Goal: Task Accomplishment & Management: Use online tool/utility

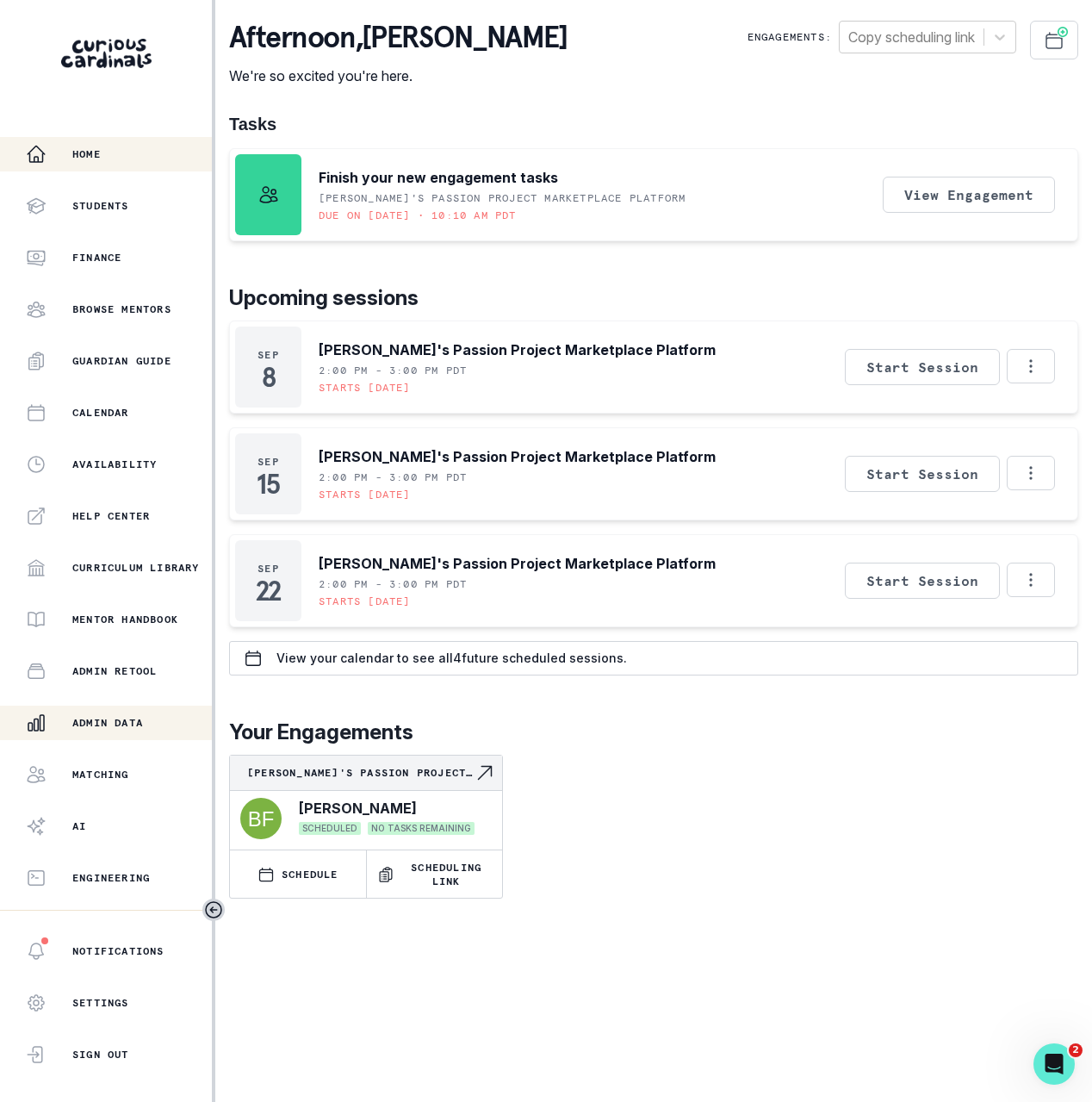
click at [138, 713] on div "Admin Data" at bounding box center [119, 723] width 186 height 21
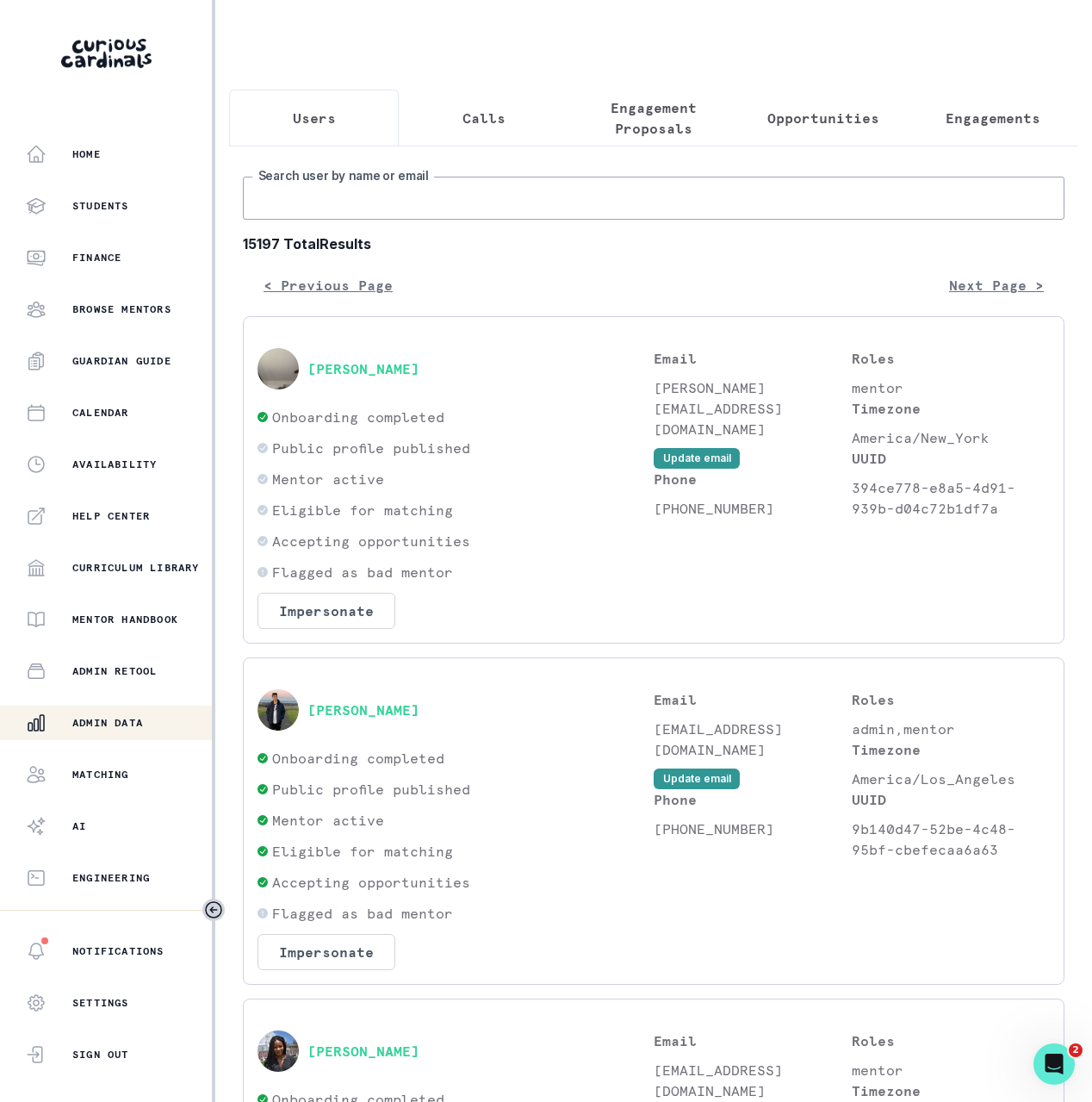
click at [651, 211] on input "Search user by name or email" at bounding box center [653, 197] width 822 height 43
paste input "[PERSON_NAME]"
type input "[PERSON_NAME]"
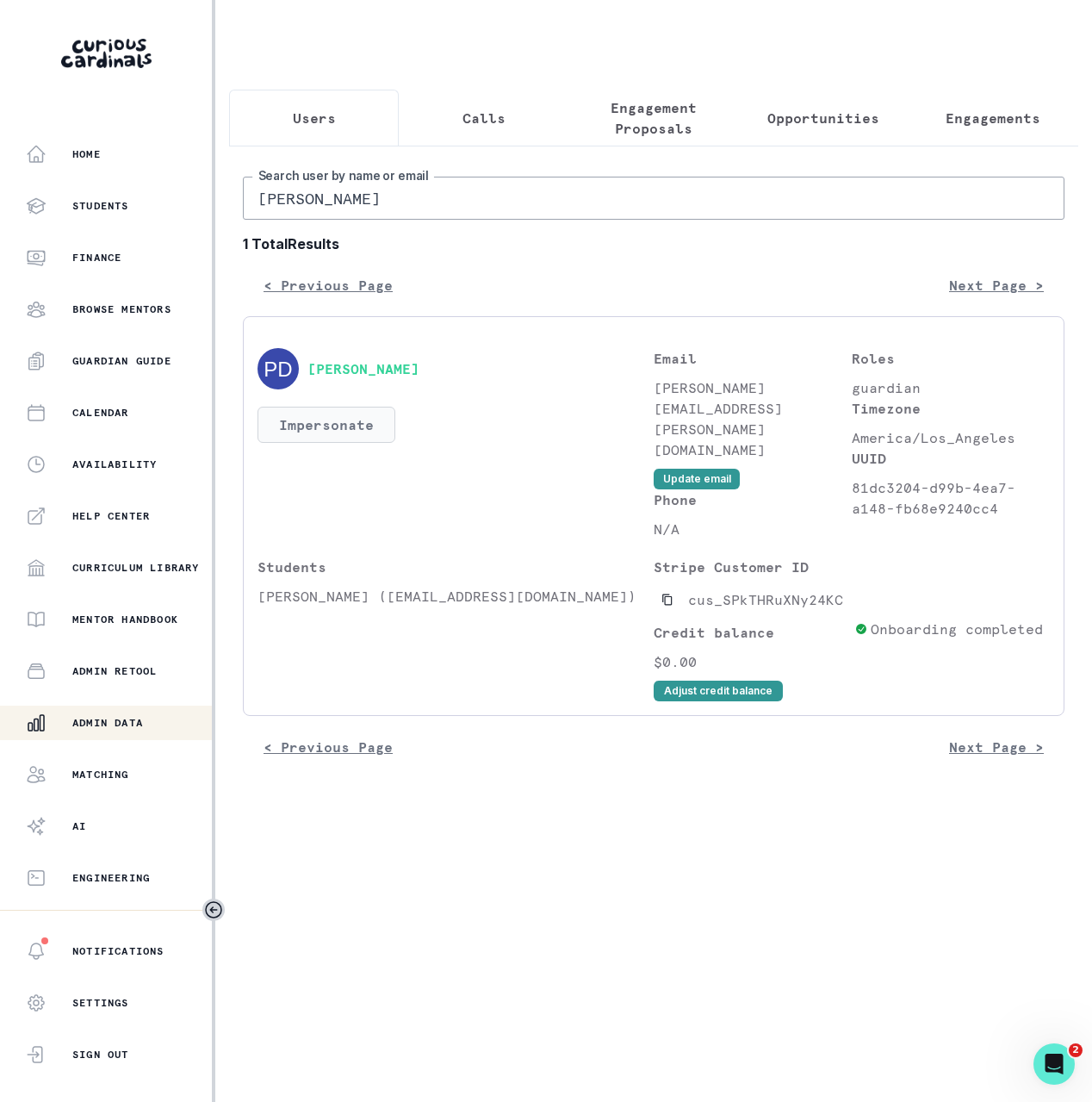
click at [313, 420] on button "Impersonate" at bounding box center [326, 425] width 138 height 37
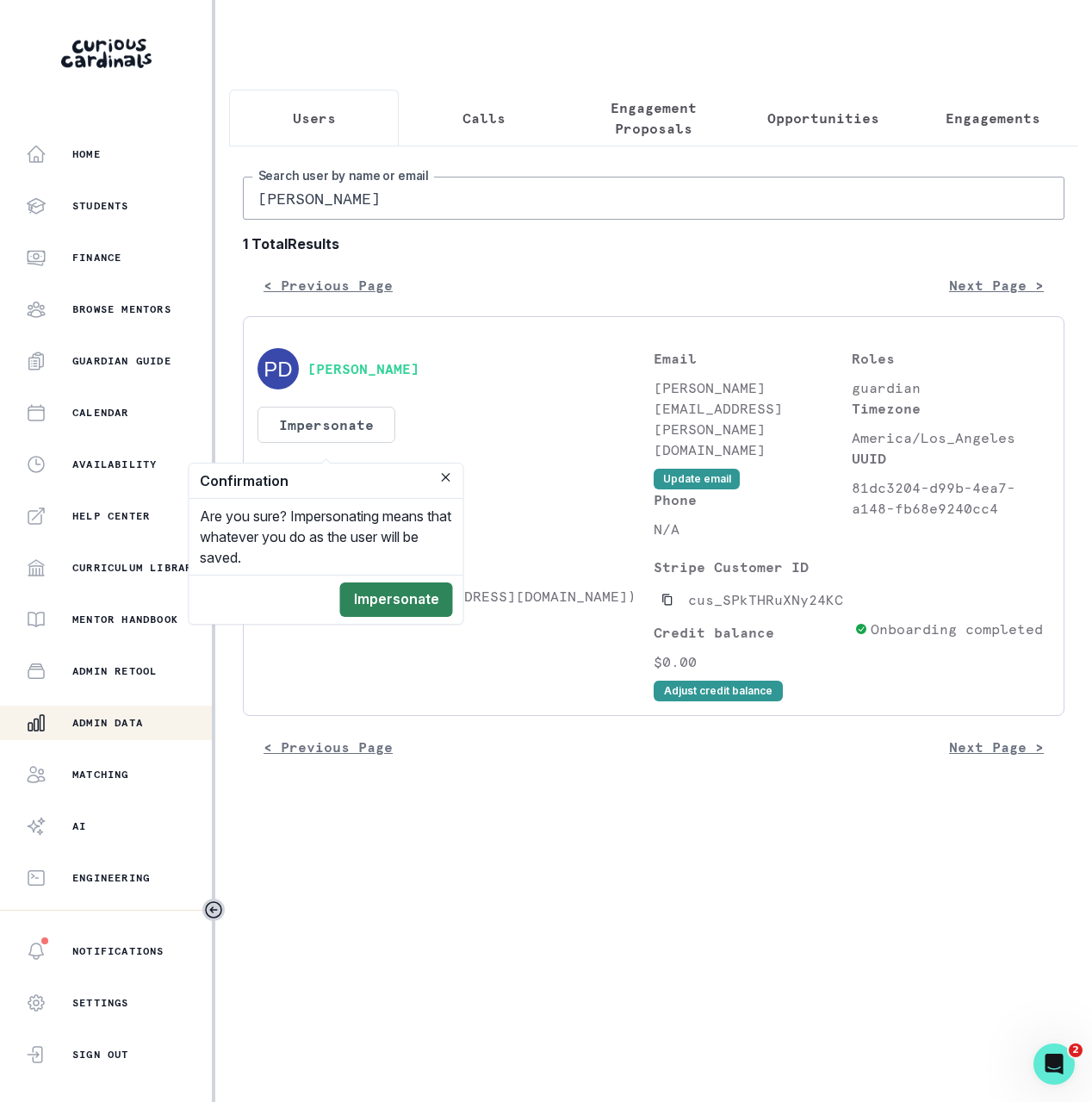
click at [385, 589] on button "Impersonate" at bounding box center [396, 599] width 112 height 35
